Goal: Task Accomplishment & Management: Manage account settings

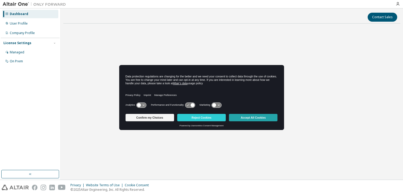
click at [252, 117] on button "Accept All Cookies" at bounding box center [253, 117] width 49 height 7
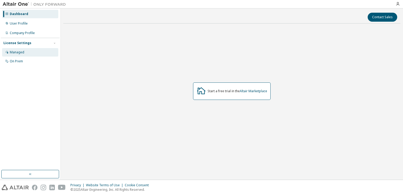
click at [21, 50] on div "Managed" at bounding box center [17, 52] width 15 height 4
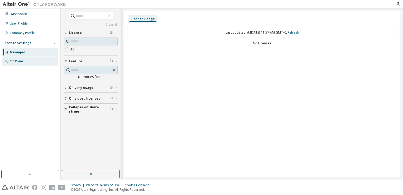
click at [23, 63] on div "On Prem" at bounding box center [30, 61] width 56 height 8
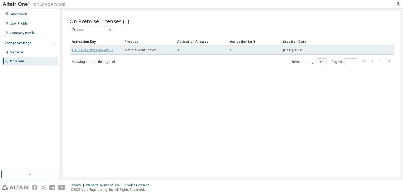
click at [77, 51] on link "LFG3U-PA7OY-GEM6G-VS5KJ" at bounding box center [93, 50] width 42 height 4
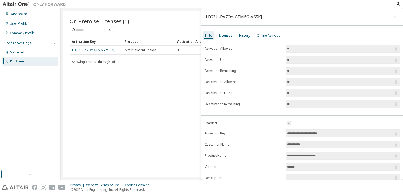
click at [291, 83] on input "**" at bounding box center [340, 81] width 106 height 5
click at [137, 101] on div "On Premise Licenses (1) Clear Load Save Save As Field Operator Value Select fil…" at bounding box center [231, 94] width 337 height 166
click at [393, 16] on icon "button" at bounding box center [395, 17] width 4 height 4
